Goal: Book appointment/travel/reservation

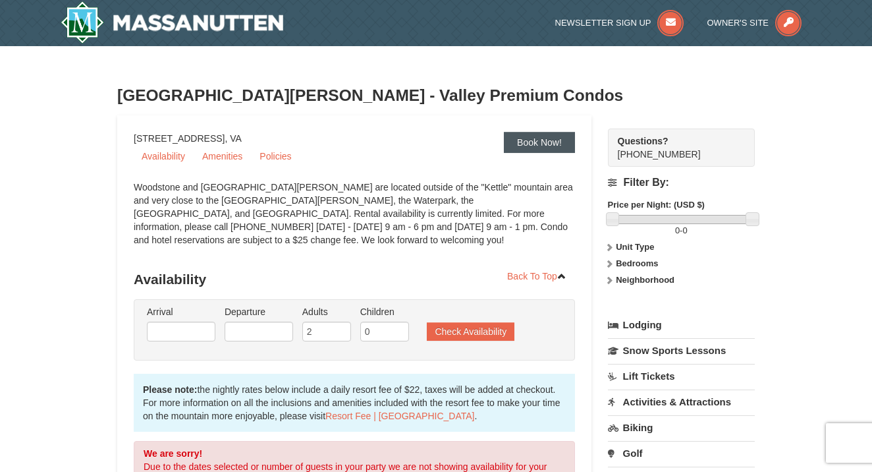
click at [522, 149] on link "Book Now!" at bounding box center [539, 142] width 71 height 21
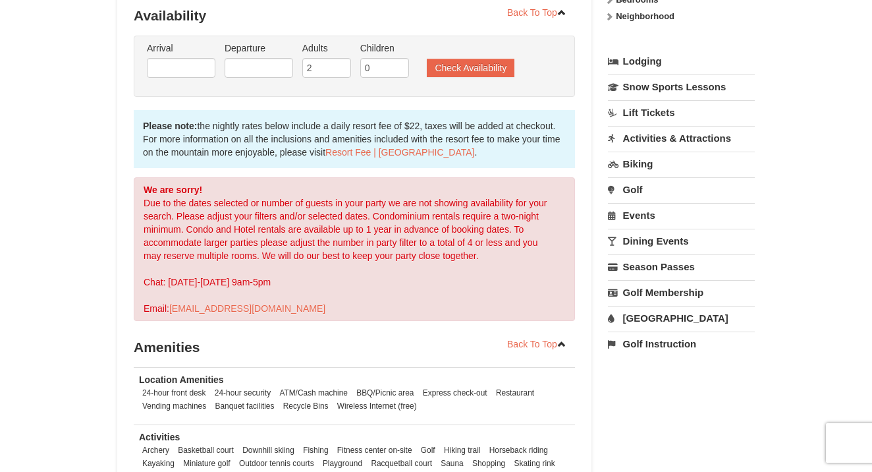
scroll to position [266, 0]
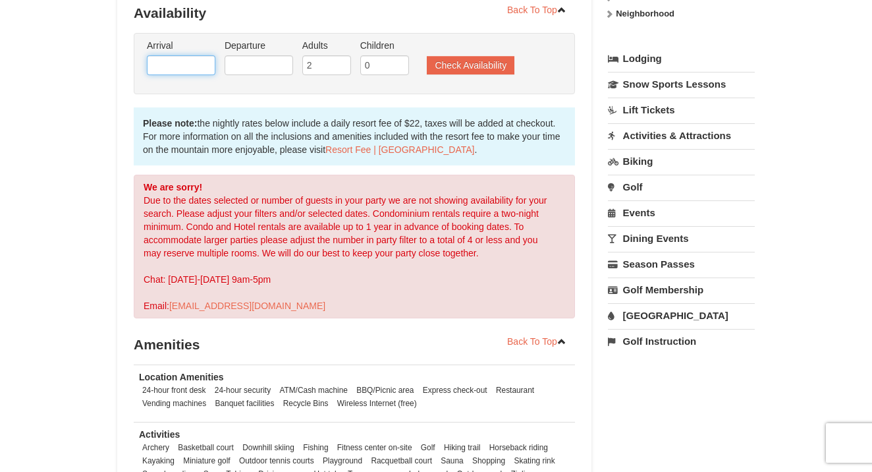
click at [186, 72] on input "text" at bounding box center [181, 65] width 69 height 20
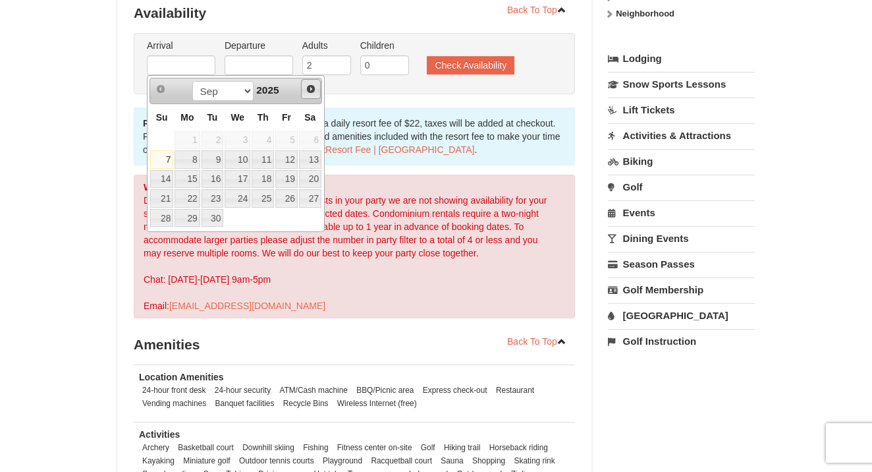
click at [311, 86] on span "Next" at bounding box center [311, 89] width 11 height 11
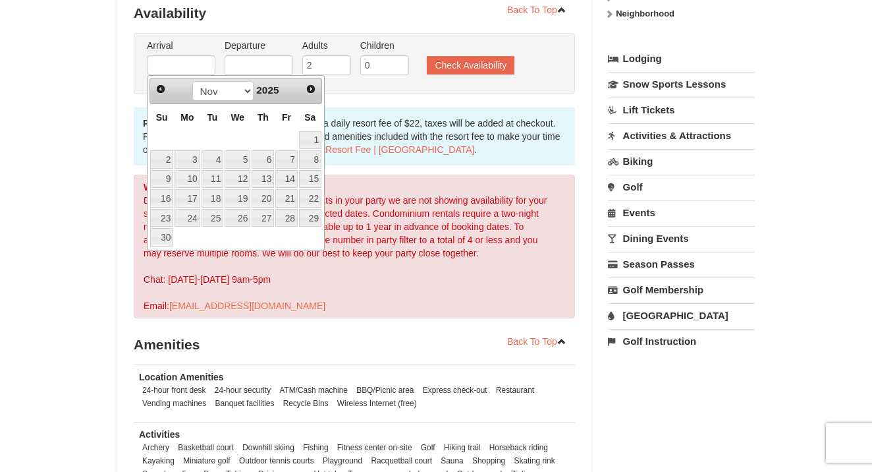
click at [311, 86] on span "Next" at bounding box center [311, 89] width 11 height 11
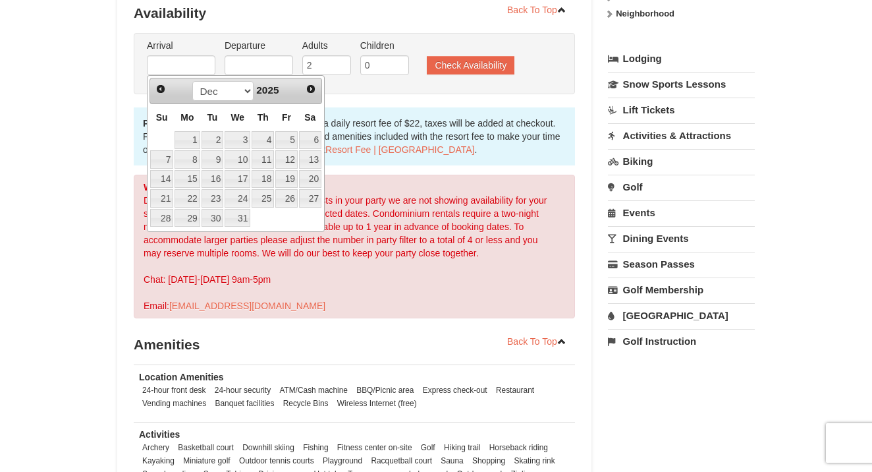
click at [311, 86] on span "Next" at bounding box center [311, 89] width 11 height 11
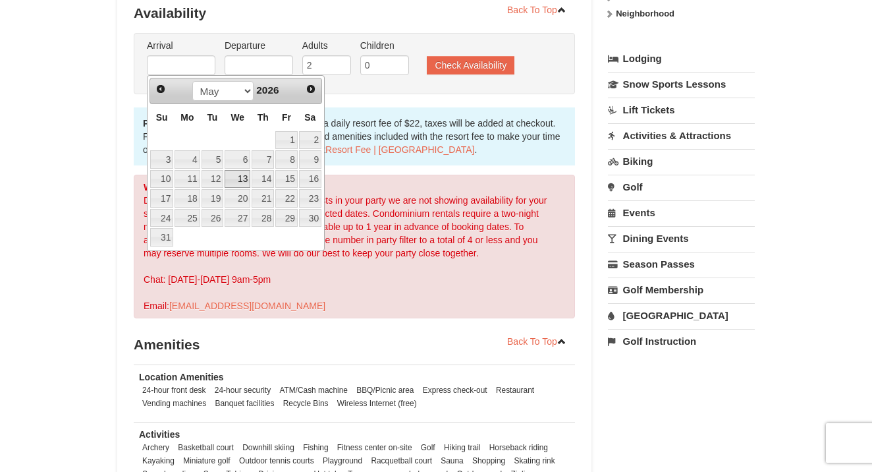
click at [242, 180] on link "13" at bounding box center [238, 179] width 26 height 18
type input "[DATE]"
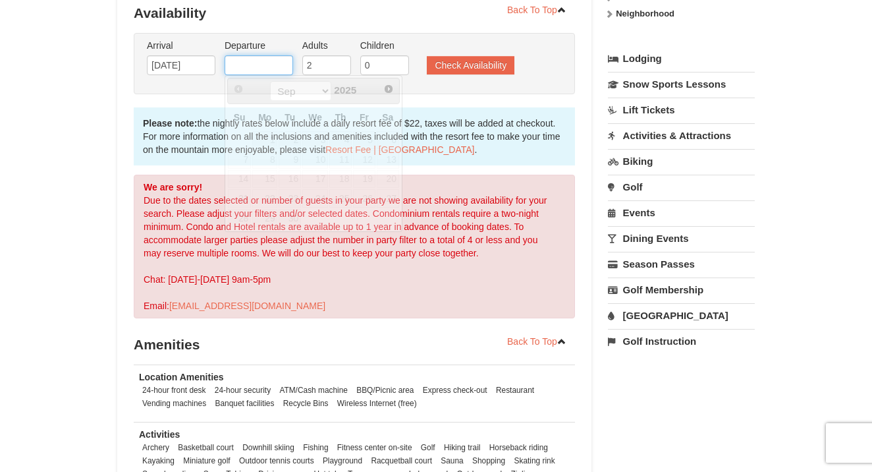
click at [267, 60] on input "text" at bounding box center [259, 65] width 69 height 20
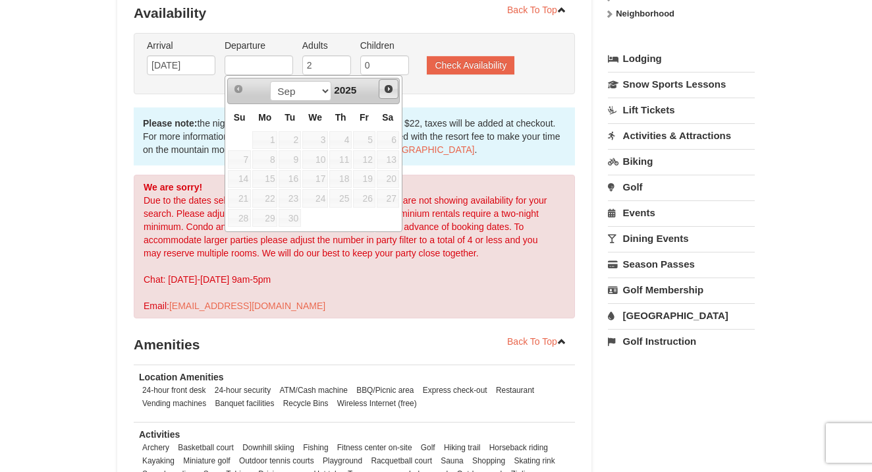
click at [392, 86] on span "Next" at bounding box center [388, 89] width 11 height 11
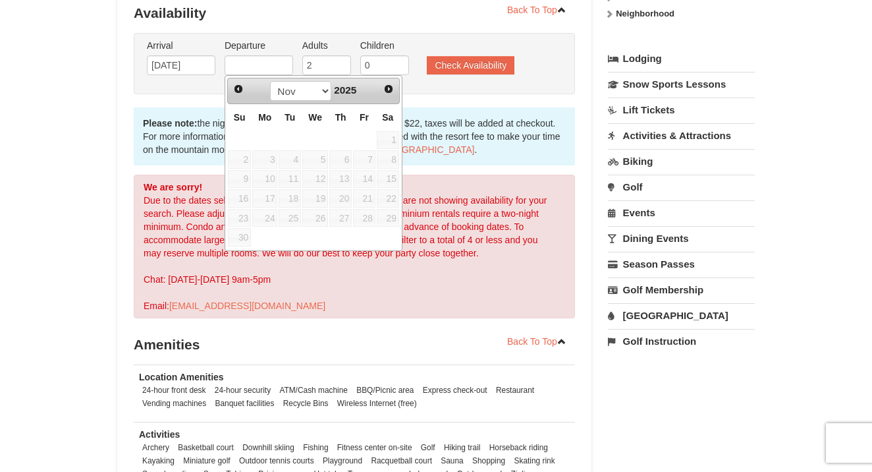
click at [392, 86] on span "Next" at bounding box center [388, 89] width 11 height 11
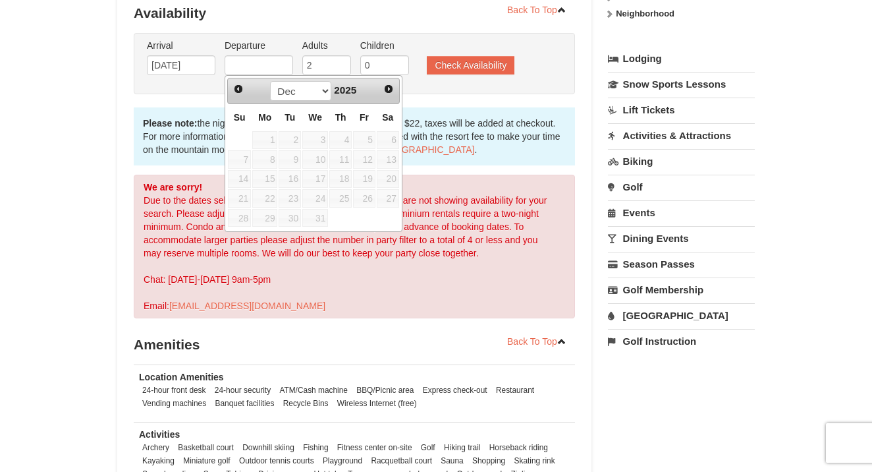
click at [392, 86] on span "Next" at bounding box center [388, 89] width 11 height 11
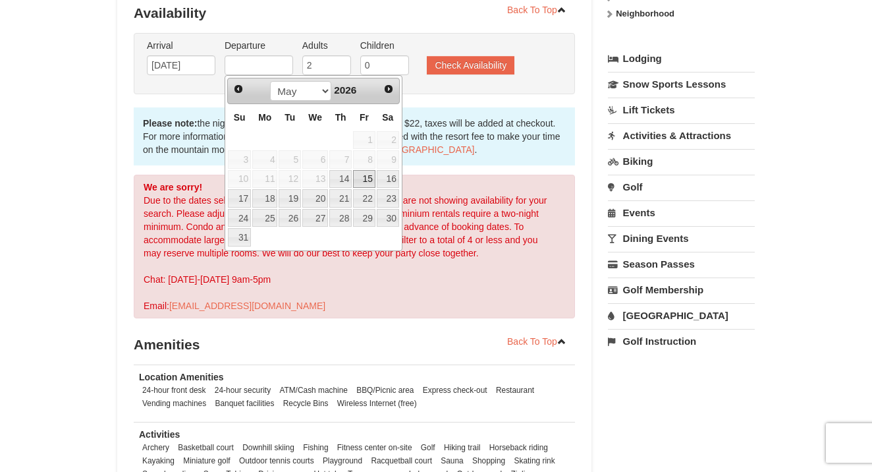
click at [370, 181] on link "15" at bounding box center [364, 179] width 22 height 18
type input "[DATE]"
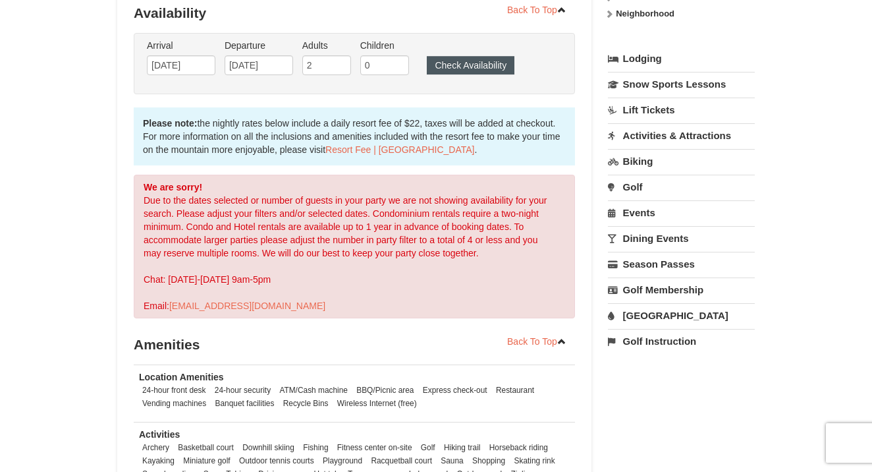
click at [451, 62] on button "Check Availability" at bounding box center [471, 65] width 88 height 18
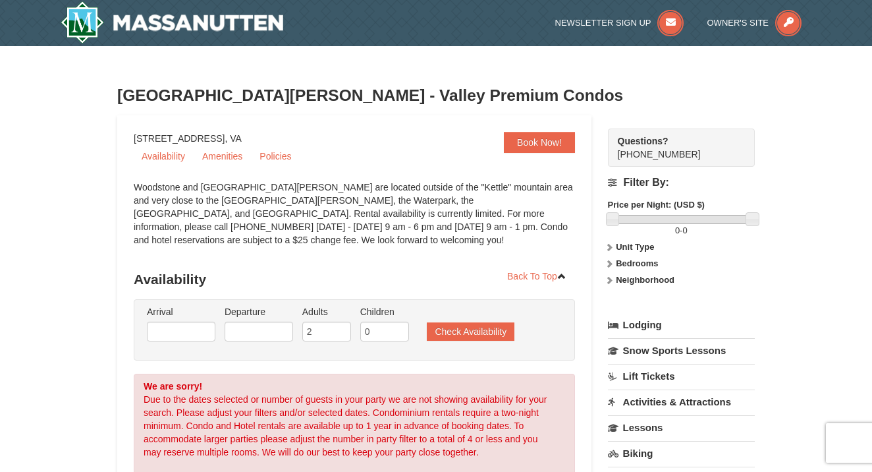
select select "9"
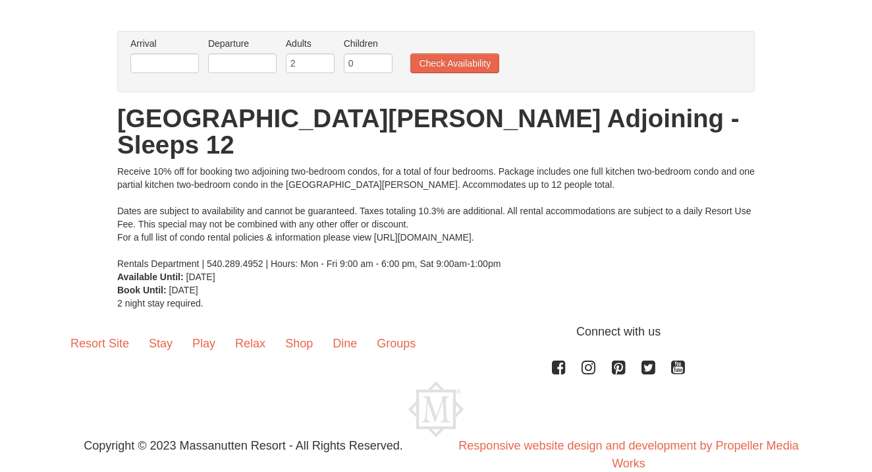
scroll to position [76, 0]
click at [179, 61] on input "text" at bounding box center [164, 64] width 69 height 20
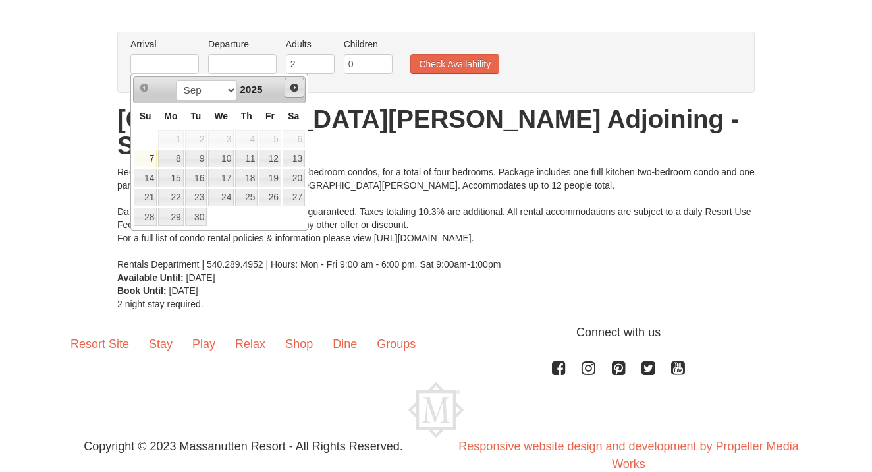
click at [295, 88] on span "Next" at bounding box center [294, 87] width 11 height 11
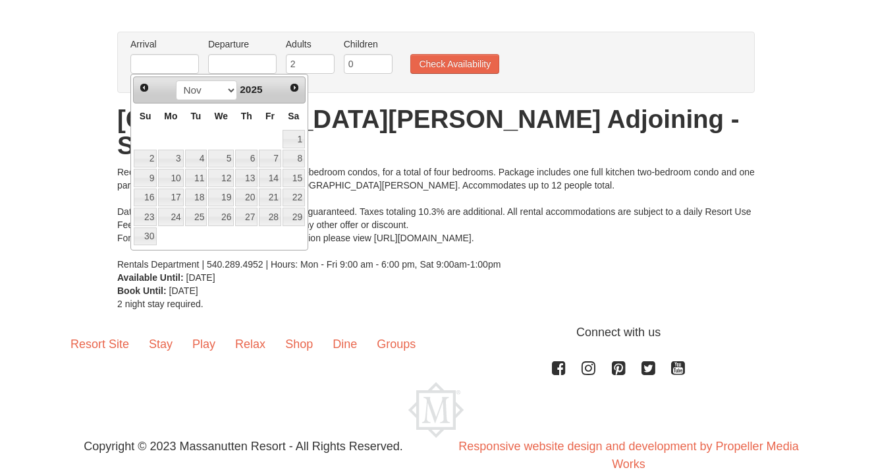
click at [295, 88] on span "Next" at bounding box center [294, 87] width 11 height 11
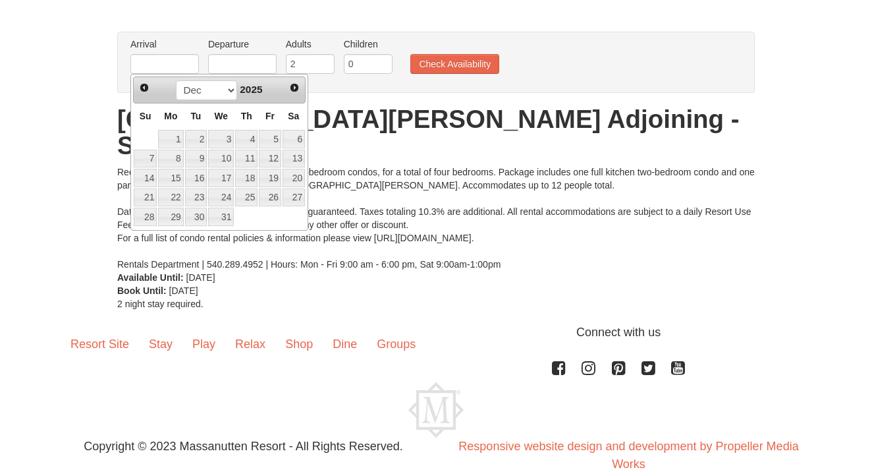
click at [295, 88] on span "Next" at bounding box center [294, 87] width 11 height 11
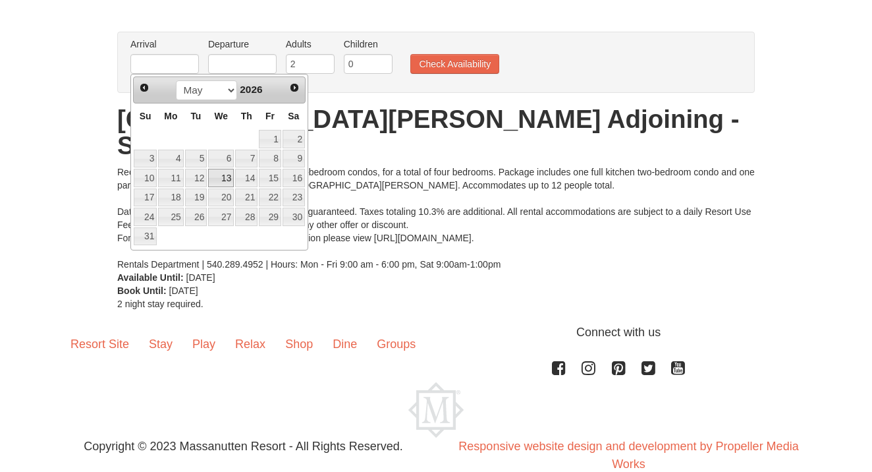
click at [225, 175] on link "13" at bounding box center [221, 178] width 26 height 18
type input "[DATE]"
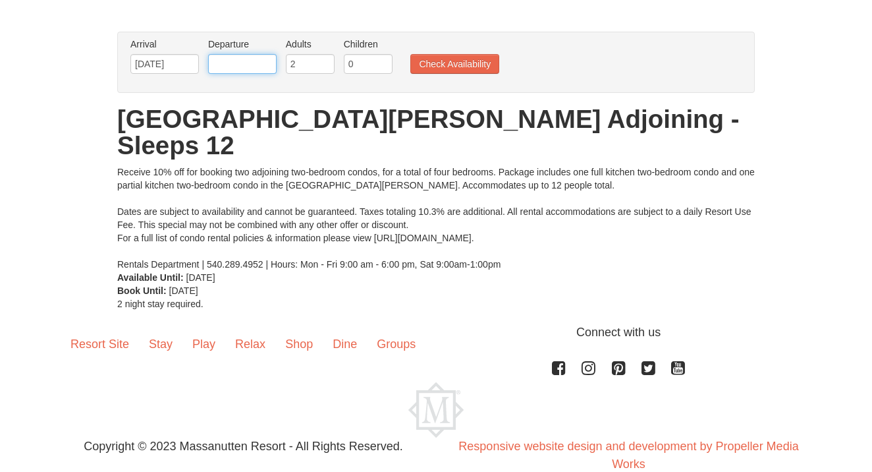
click at [253, 60] on input "text" at bounding box center [242, 64] width 69 height 20
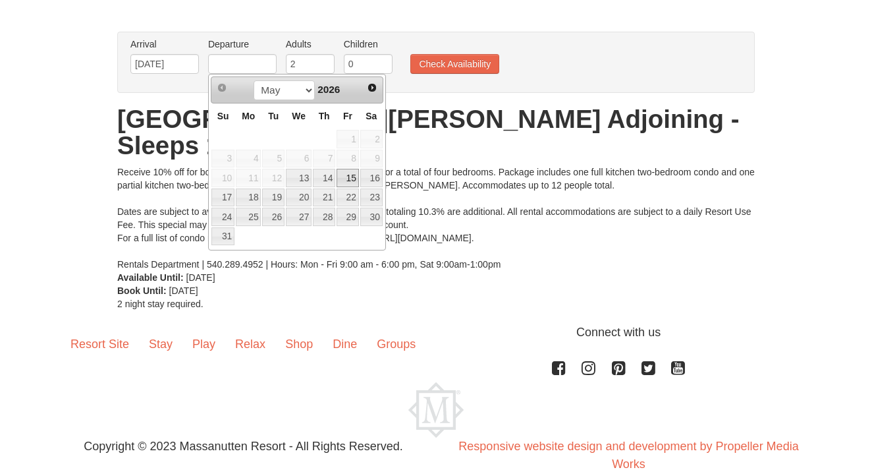
click at [349, 175] on link "15" at bounding box center [348, 178] width 22 height 18
type input "[DATE]"
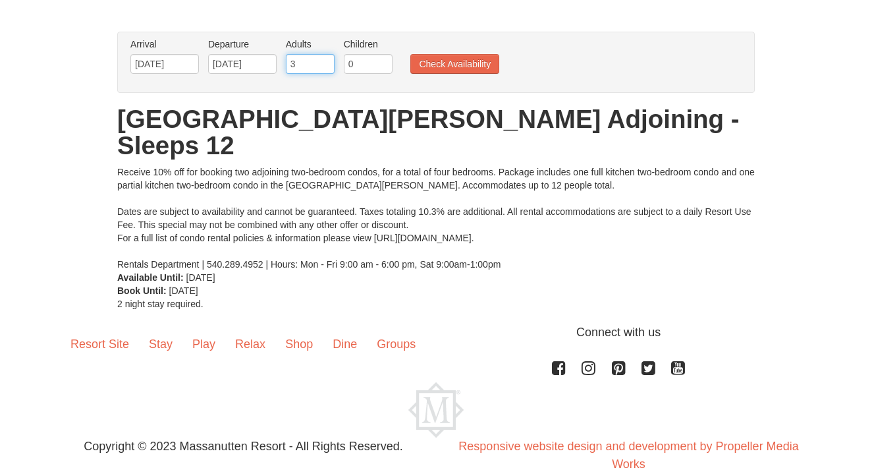
click at [327, 61] on input "3" at bounding box center [310, 64] width 49 height 20
click at [327, 61] on input "4" at bounding box center [310, 64] width 49 height 20
click at [327, 61] on input "5" at bounding box center [310, 64] width 49 height 20
click at [327, 61] on input "6" at bounding box center [310, 64] width 49 height 20
click at [327, 61] on input "7" at bounding box center [310, 64] width 49 height 20
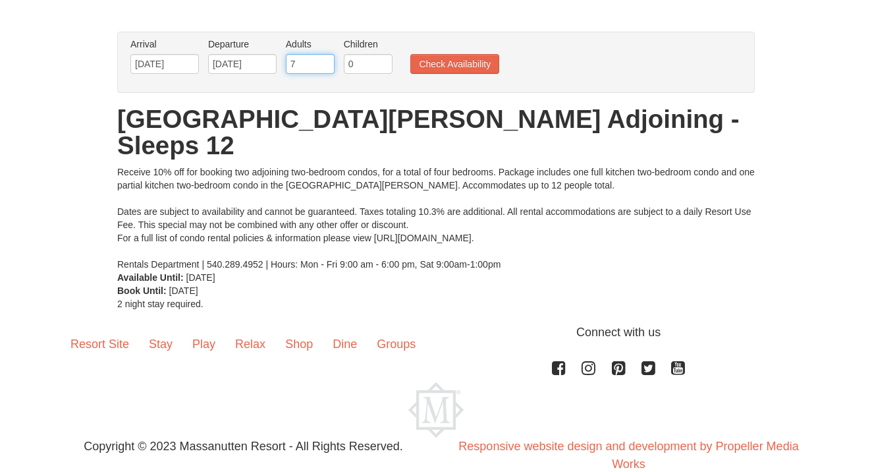
type input "8"
click at [327, 61] on input "8" at bounding box center [310, 64] width 49 height 20
click at [422, 63] on button "Check Availability" at bounding box center [454, 64] width 89 height 20
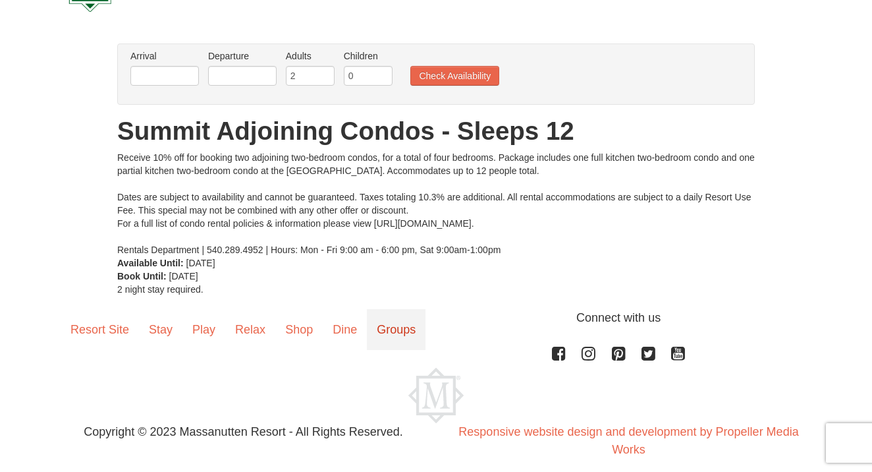
scroll to position [63, 0]
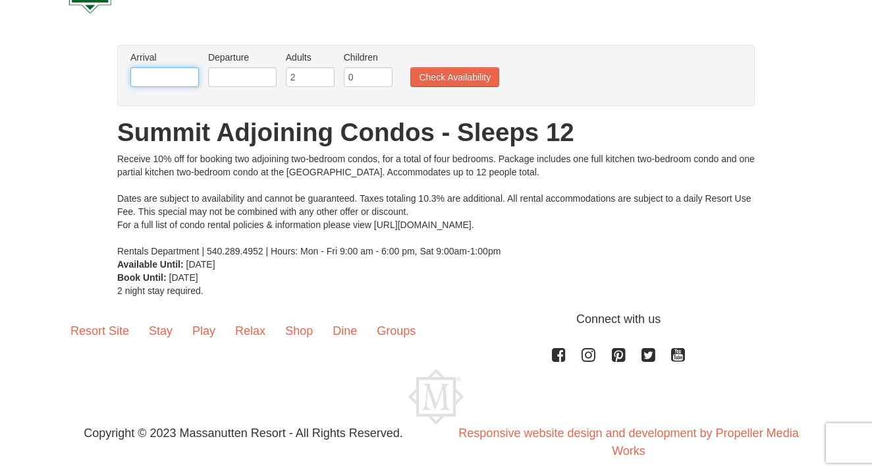
click at [157, 84] on input "text" at bounding box center [164, 77] width 69 height 20
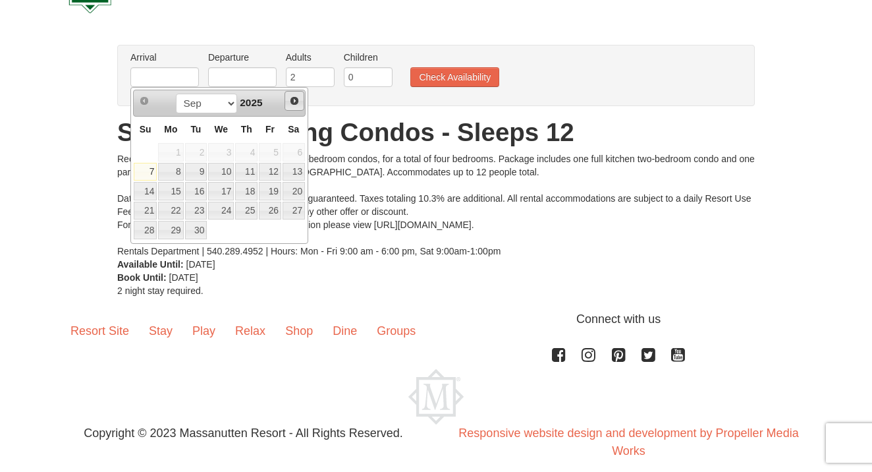
click at [295, 99] on span "Next" at bounding box center [294, 101] width 11 height 11
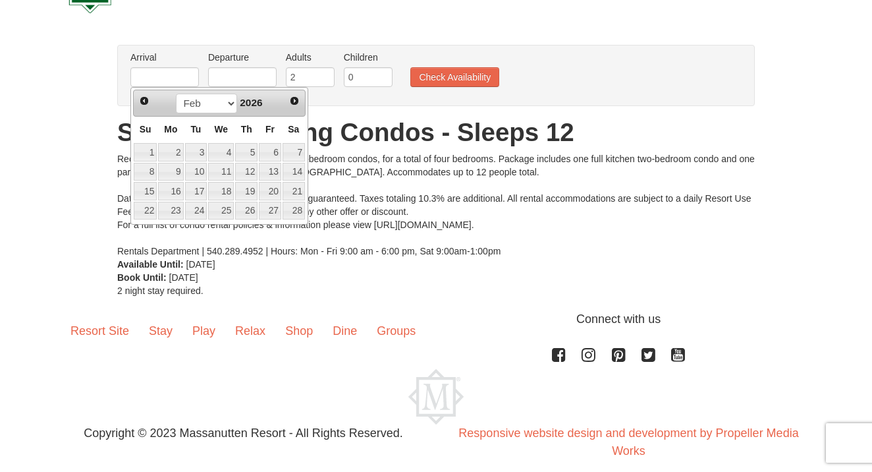
click at [295, 99] on span "Next" at bounding box center [294, 101] width 11 height 11
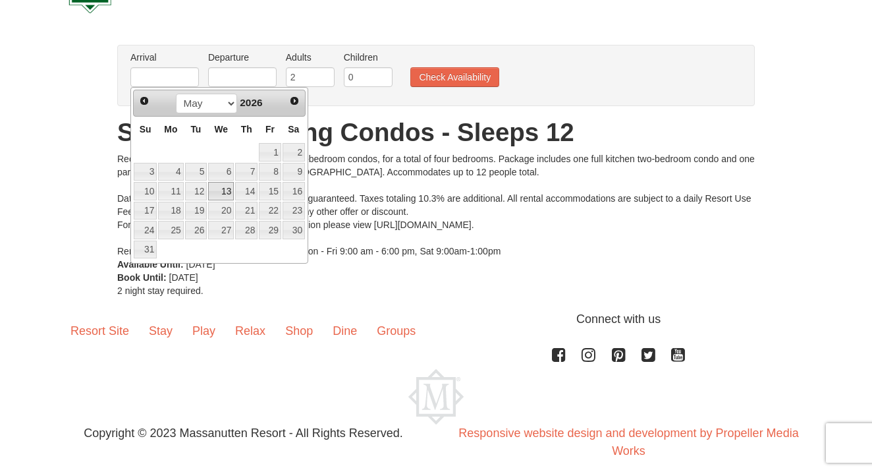
click at [220, 192] on link "13" at bounding box center [221, 191] width 26 height 18
type input "[DATE]"
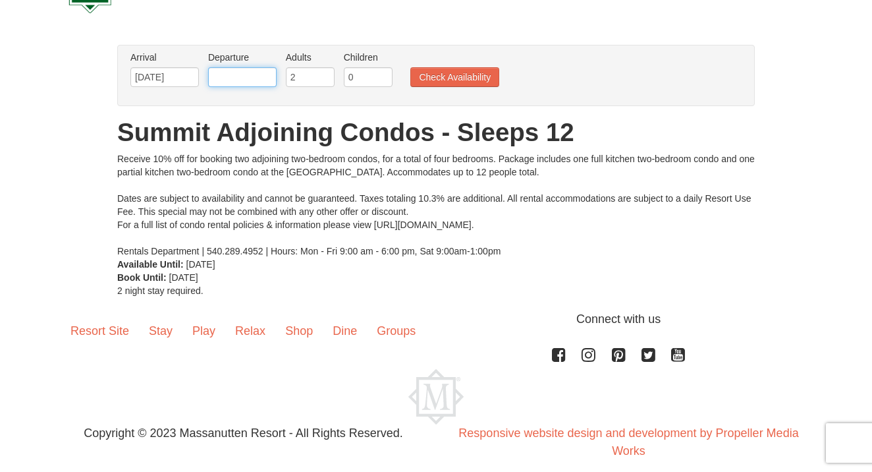
click at [249, 80] on input "text" at bounding box center [242, 77] width 69 height 20
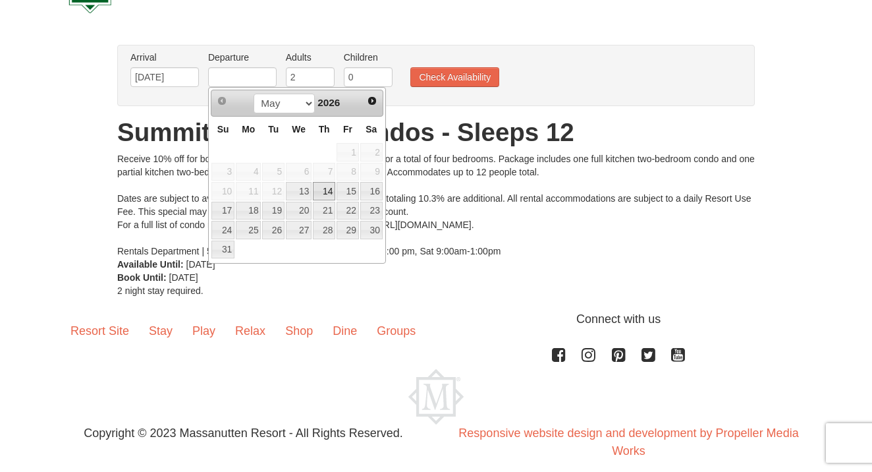
click at [329, 189] on link "14" at bounding box center [324, 191] width 22 height 18
type input "05/14/2026"
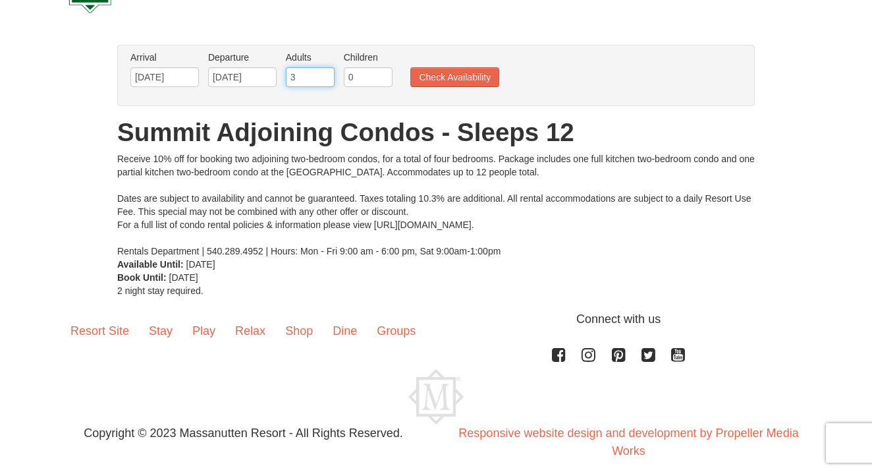
click at [326, 74] on input "3" at bounding box center [310, 77] width 49 height 20
click at [326, 74] on input "4" at bounding box center [310, 77] width 49 height 20
click at [326, 74] on input "5" at bounding box center [310, 77] width 49 height 20
type input "6"
click at [326, 74] on input "6" at bounding box center [310, 77] width 49 height 20
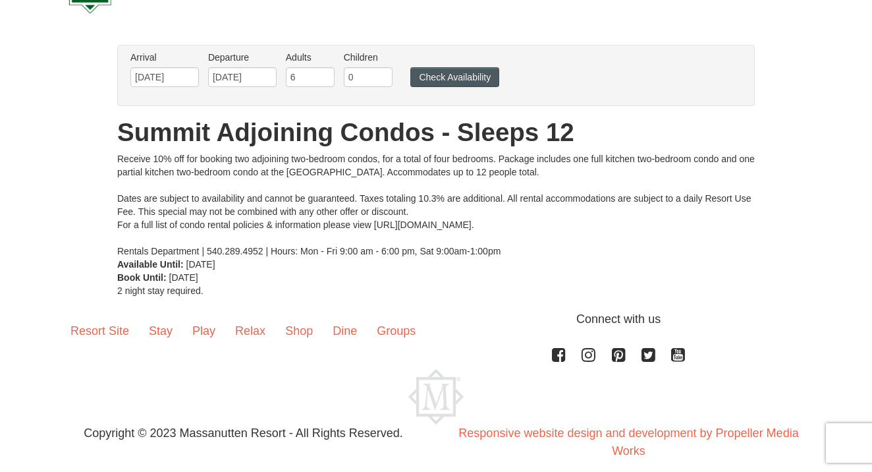
click at [443, 74] on button "Check Availability" at bounding box center [454, 77] width 89 height 20
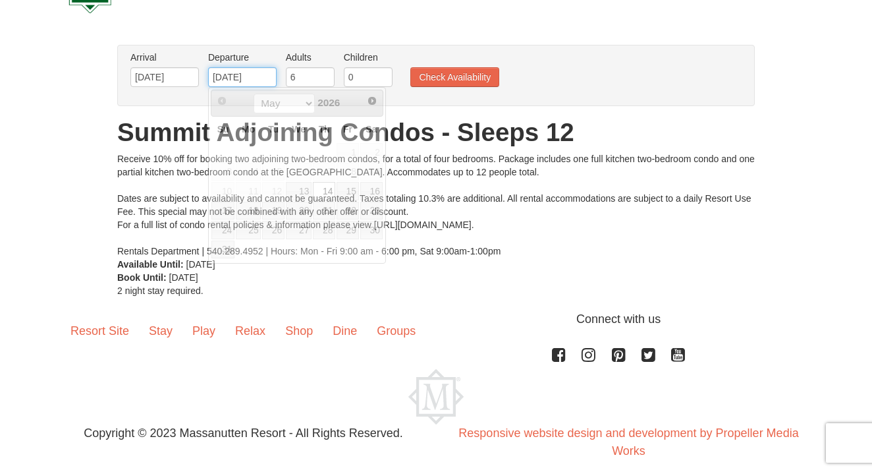
click at [239, 79] on input "05/14/2026" at bounding box center [242, 77] width 69 height 20
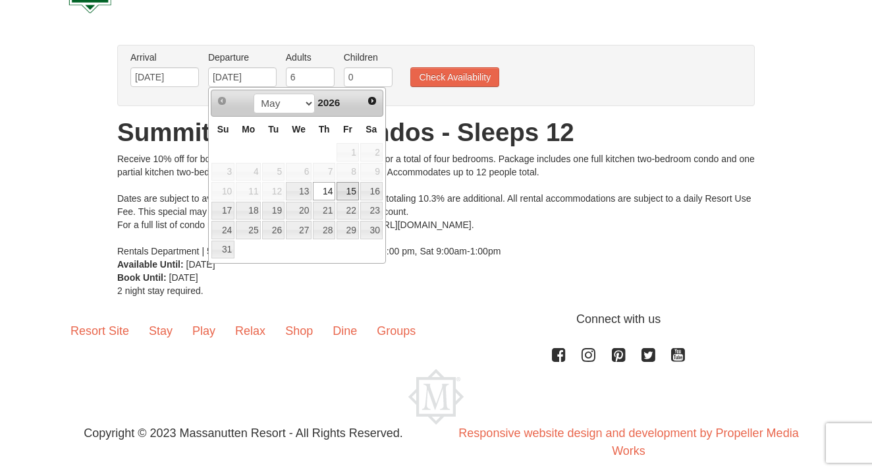
click at [346, 190] on link "15" at bounding box center [348, 191] width 22 height 18
type input "[DATE]"
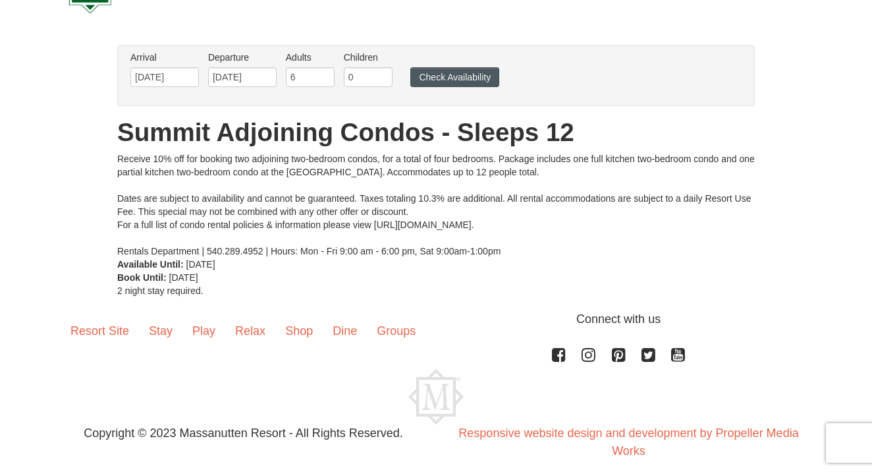
click at [464, 79] on button "Check Availability" at bounding box center [454, 77] width 89 height 20
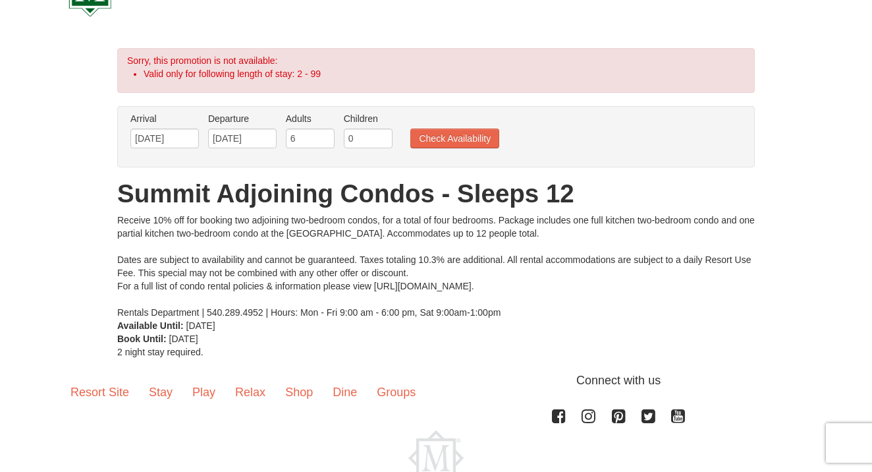
scroll to position [57, 0]
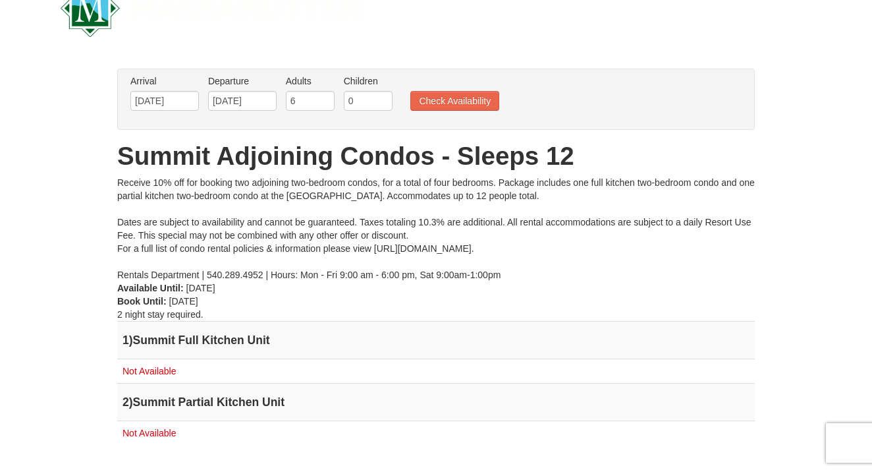
scroll to position [77, 0]
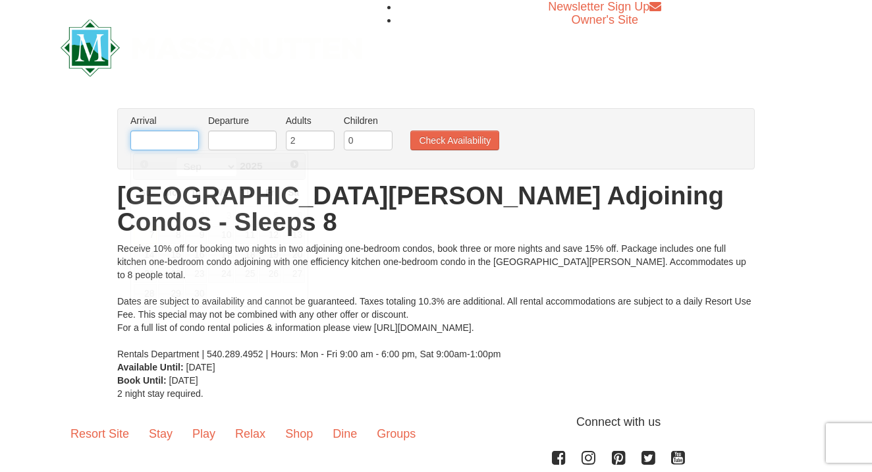
click at [155, 142] on input "text" at bounding box center [164, 140] width 69 height 20
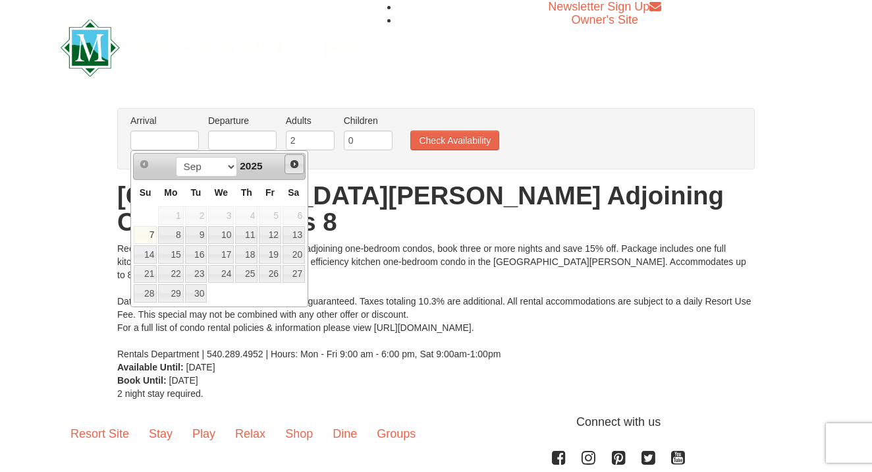
click at [293, 167] on span "Next" at bounding box center [294, 164] width 11 height 11
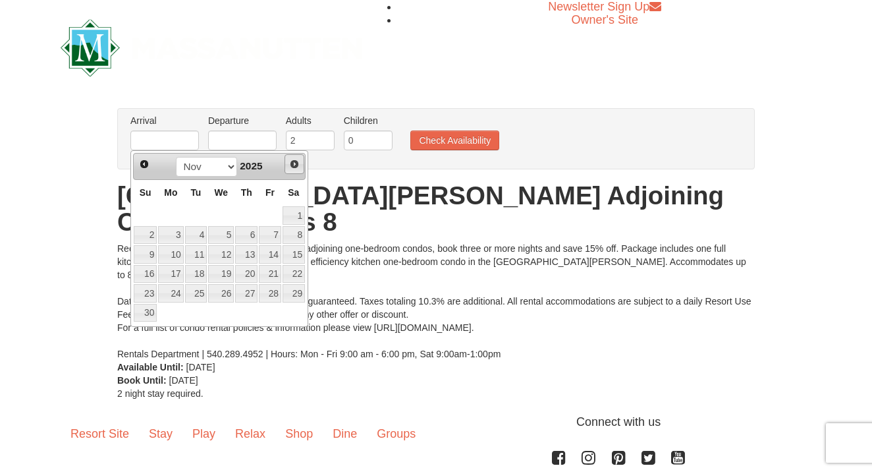
click at [293, 167] on span "Next" at bounding box center [294, 164] width 11 height 11
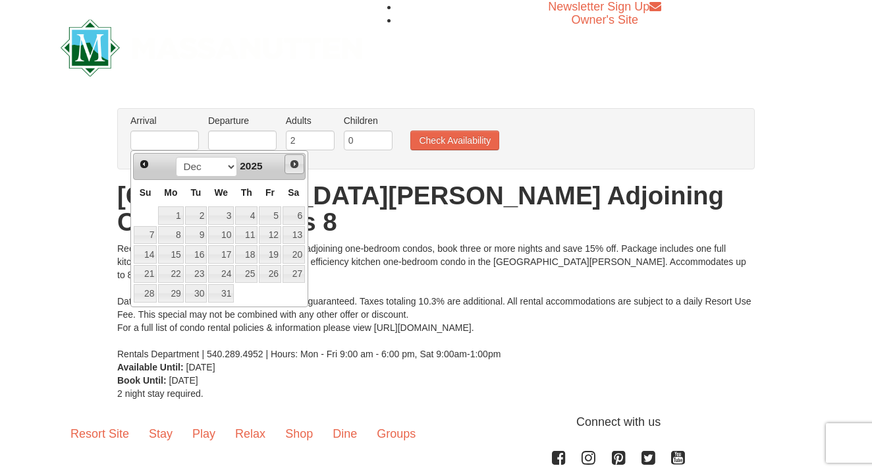
click at [293, 167] on span "Next" at bounding box center [294, 164] width 11 height 11
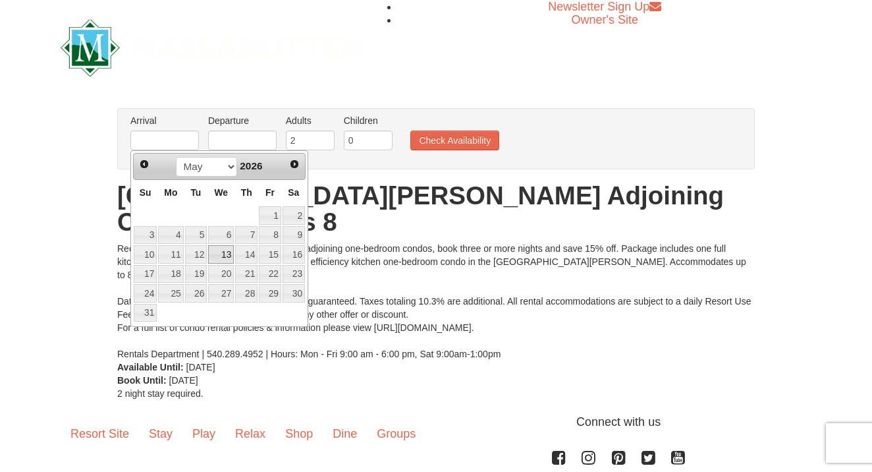
click at [226, 251] on link "13" at bounding box center [221, 254] width 26 height 18
type input "[DATE]"
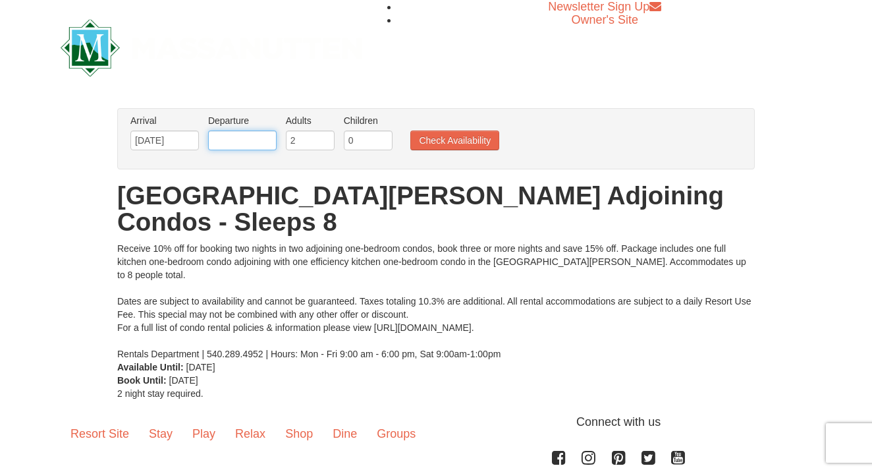
click at [225, 146] on input "text" at bounding box center [242, 140] width 69 height 20
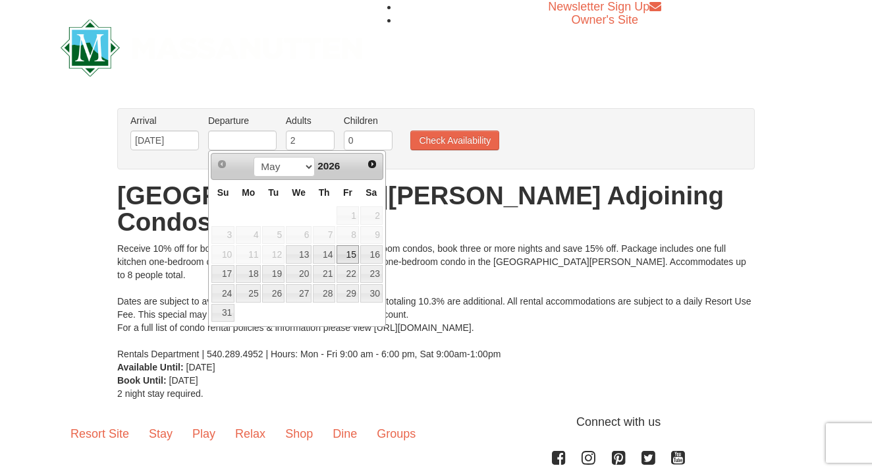
click at [352, 253] on link "15" at bounding box center [348, 254] width 22 height 18
type input "[DATE]"
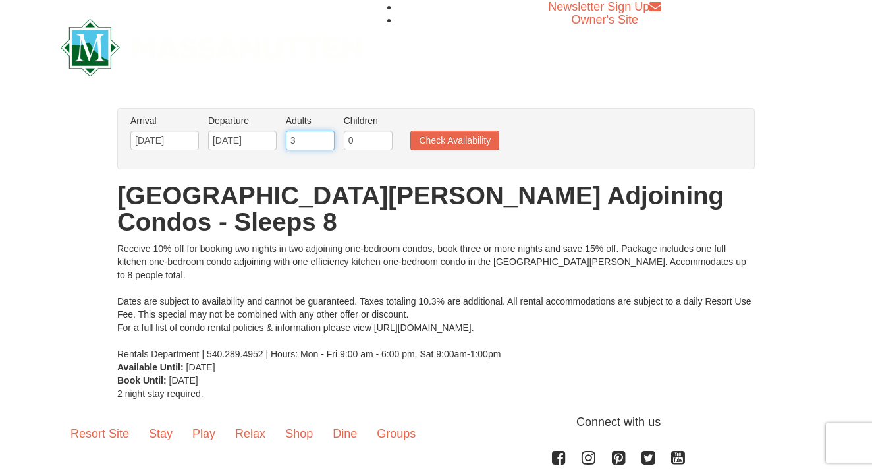
click at [325, 139] on input "3" at bounding box center [310, 140] width 49 height 20
click at [325, 139] on input "4" at bounding box center [310, 140] width 49 height 20
click at [325, 139] on input "5" at bounding box center [310, 140] width 49 height 20
click at [325, 139] on input "6" at bounding box center [310, 140] width 49 height 20
click at [325, 139] on input "7" at bounding box center [310, 140] width 49 height 20
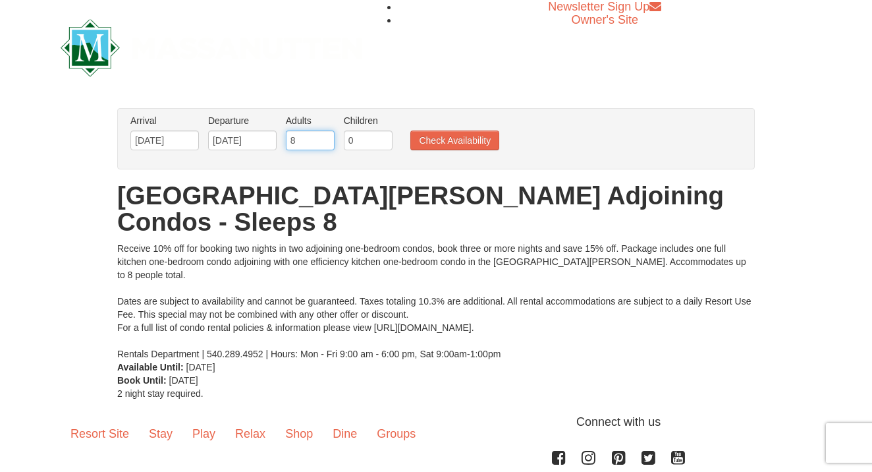
click at [325, 139] on input "8" at bounding box center [310, 140] width 49 height 20
click at [325, 139] on input "9" at bounding box center [310, 140] width 49 height 20
type input "10"
click at [325, 139] on input "10" at bounding box center [310, 140] width 49 height 20
click at [432, 146] on button "Check Availability" at bounding box center [454, 140] width 89 height 20
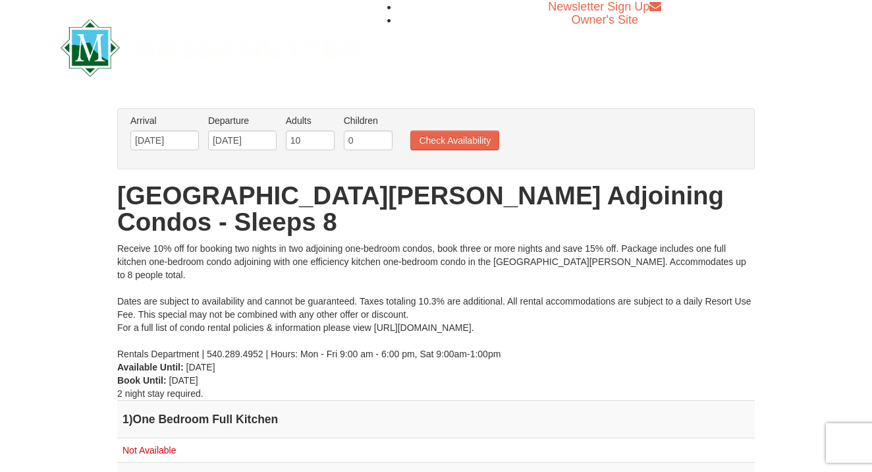
scroll to position [121, 0]
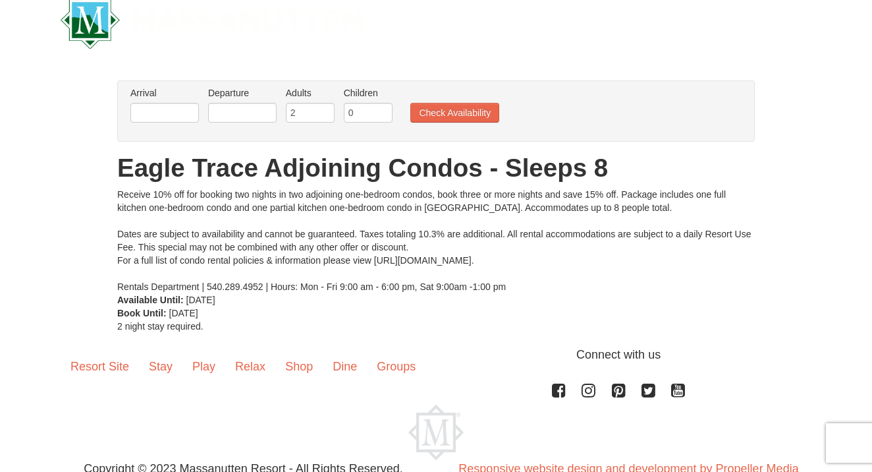
scroll to position [30, 0]
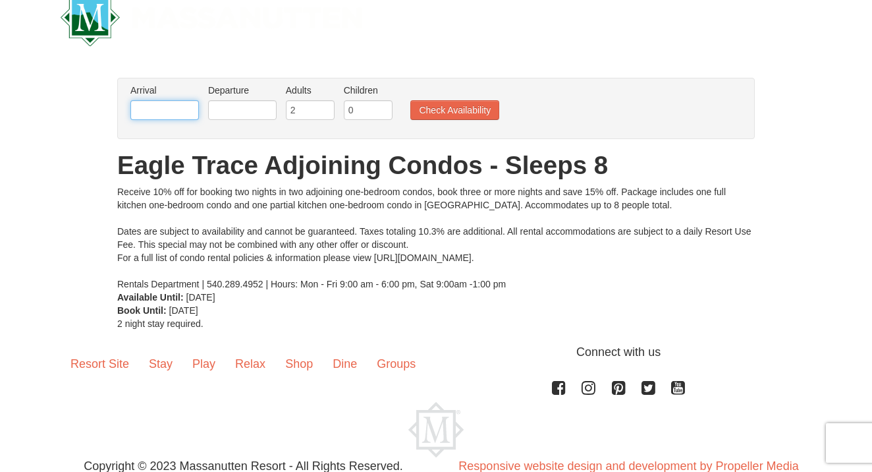
click at [167, 108] on input "text" at bounding box center [164, 110] width 69 height 20
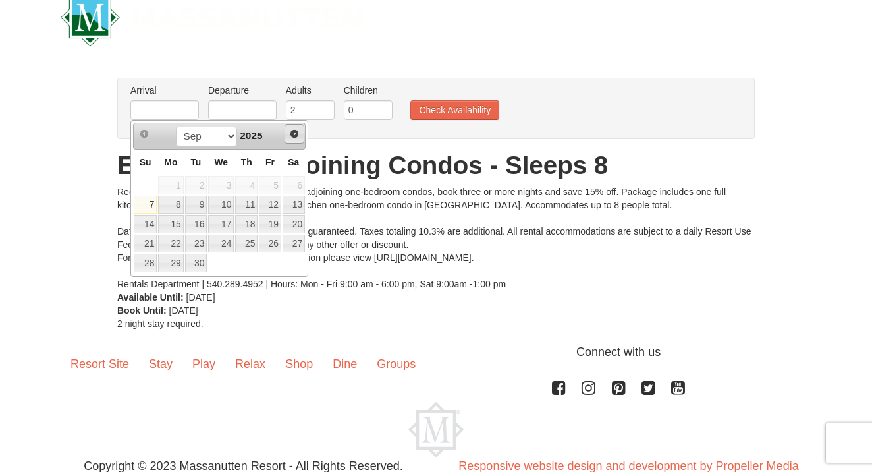
click at [295, 133] on span "Next" at bounding box center [294, 133] width 11 height 11
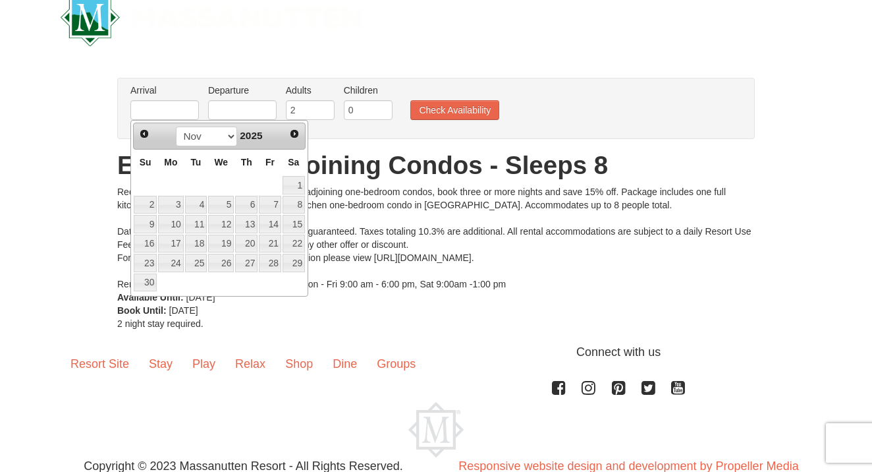
click at [295, 133] on span "Next" at bounding box center [294, 133] width 11 height 11
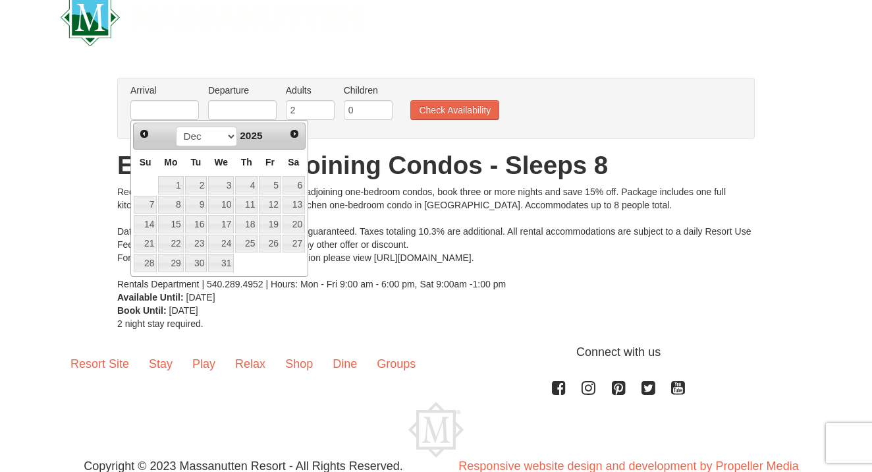
click at [295, 133] on span "Next" at bounding box center [294, 133] width 11 height 11
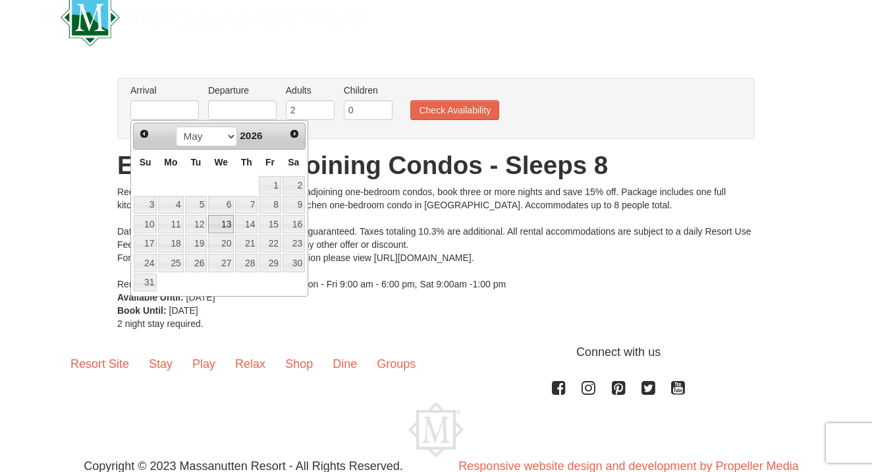
click at [223, 221] on link "13" at bounding box center [221, 224] width 26 height 18
type input "[DATE]"
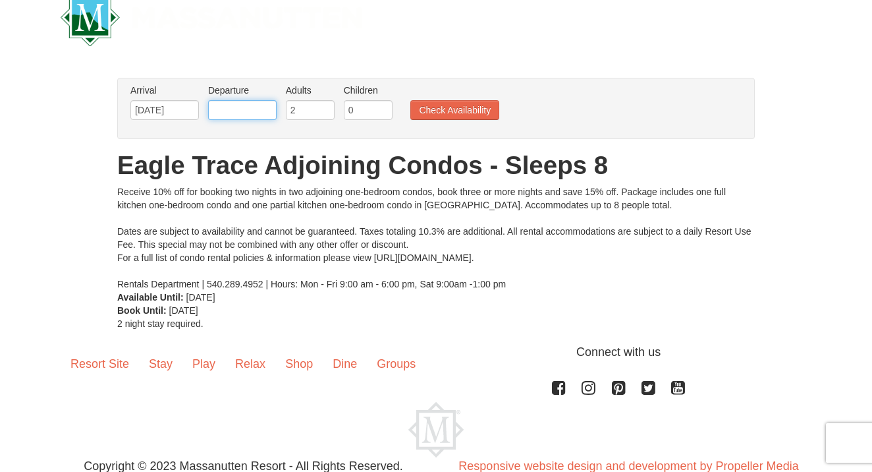
click at [244, 107] on input "text" at bounding box center [242, 110] width 69 height 20
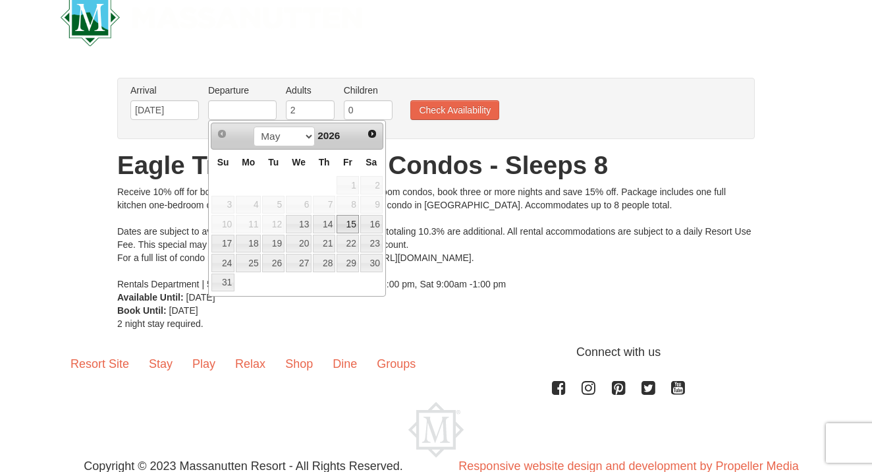
click at [345, 221] on link "15" at bounding box center [348, 224] width 22 height 18
type input "[DATE]"
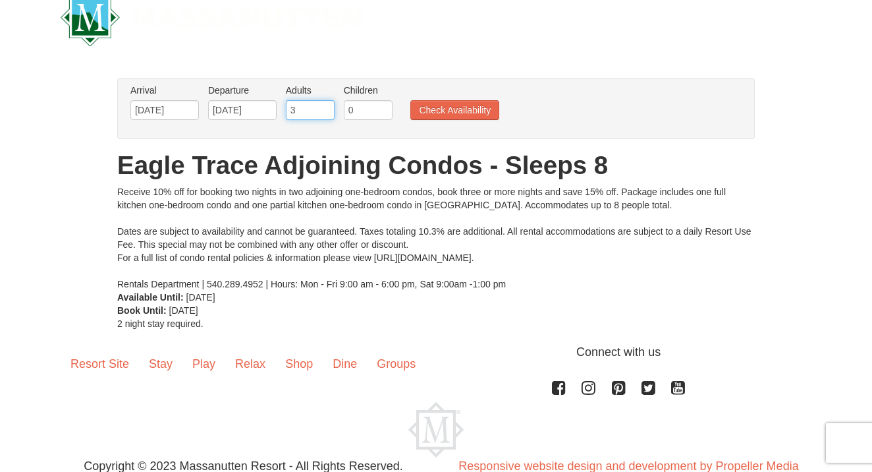
click at [325, 107] on input "3" at bounding box center [310, 110] width 49 height 20
click at [325, 107] on input "4" at bounding box center [310, 110] width 49 height 20
click at [325, 107] on input "5" at bounding box center [310, 110] width 49 height 20
click at [325, 107] on input "6" at bounding box center [310, 110] width 49 height 20
click at [325, 107] on input "7" at bounding box center [310, 110] width 49 height 20
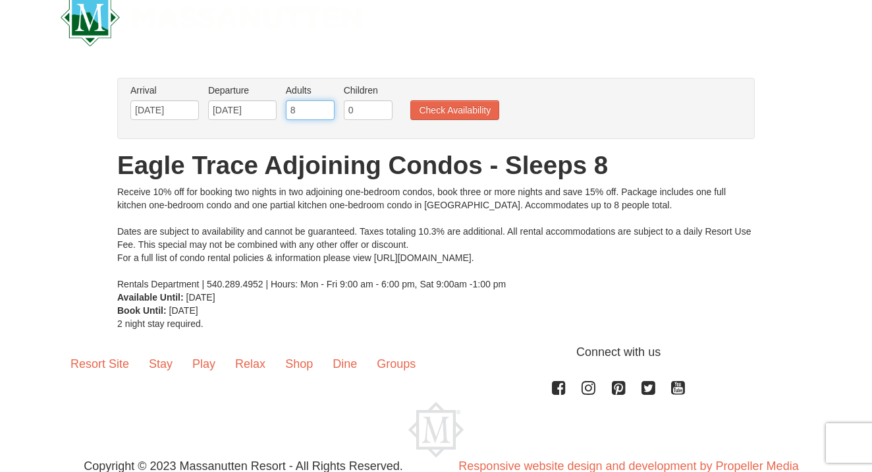
click at [325, 107] on input "8" at bounding box center [310, 110] width 49 height 20
type input "9"
click at [325, 107] on input "9" at bounding box center [310, 110] width 49 height 20
click at [462, 108] on button "Check Availability" at bounding box center [454, 110] width 89 height 20
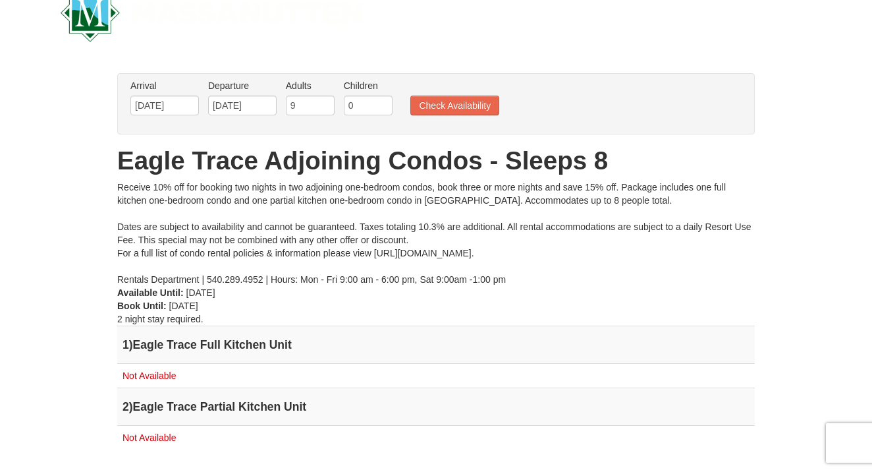
scroll to position [41, 0]
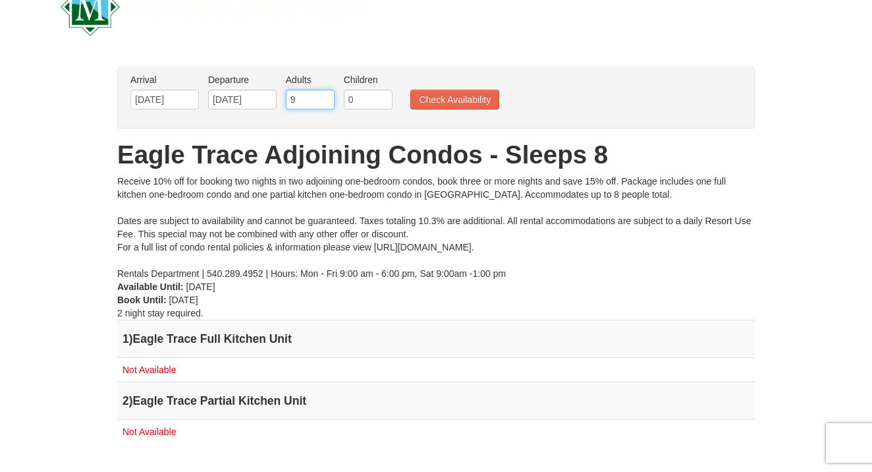
type input "8"
click at [327, 105] on input "8" at bounding box center [310, 100] width 49 height 20
click at [424, 93] on button "Check Availability" at bounding box center [454, 100] width 89 height 20
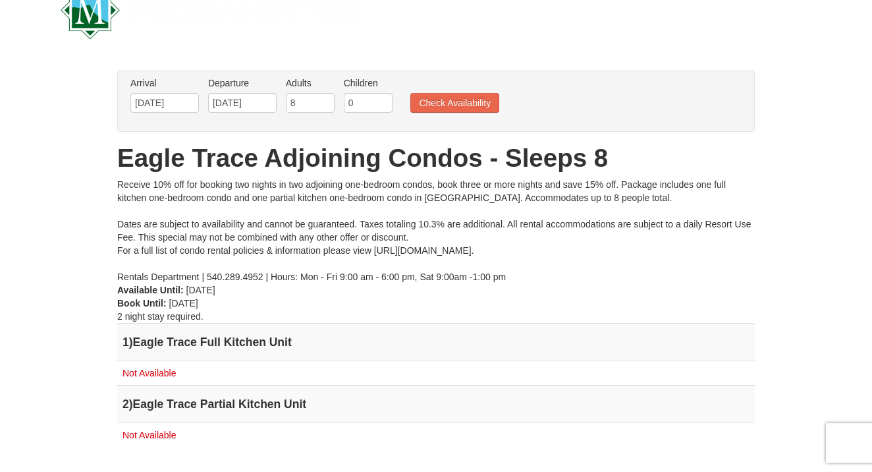
scroll to position [45, 0]
